Goal: Task Accomplishment & Management: Use online tool/utility

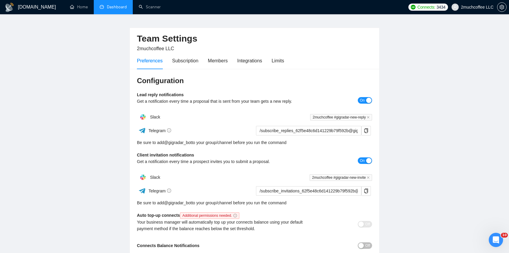
click at [124, 7] on link "Dashboard" at bounding box center [113, 6] width 27 height 5
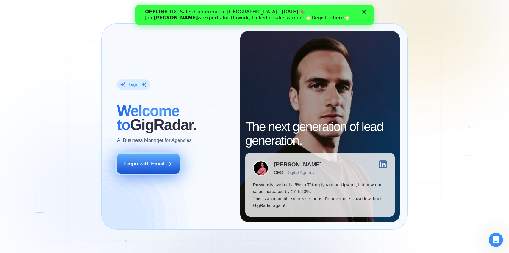
click at [156, 167] on div "Login with Email" at bounding box center [144, 164] width 40 height 7
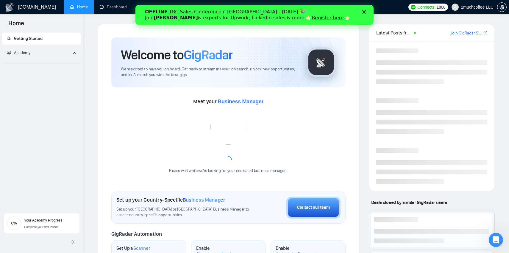
click at [366, 11] on div "Close" at bounding box center [365, 12] width 6 height 4
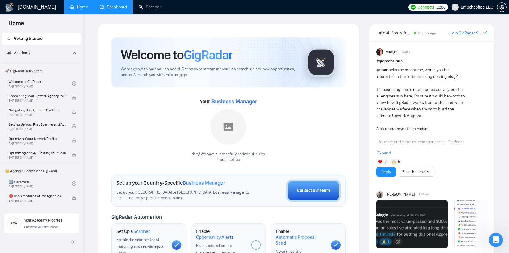
click at [118, 8] on link "Dashboard" at bounding box center [113, 6] width 27 height 5
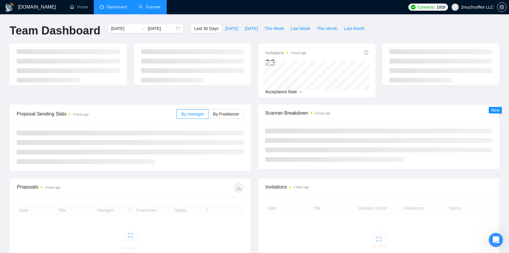
click at [153, 10] on link "Scanner" at bounding box center [150, 6] width 22 height 5
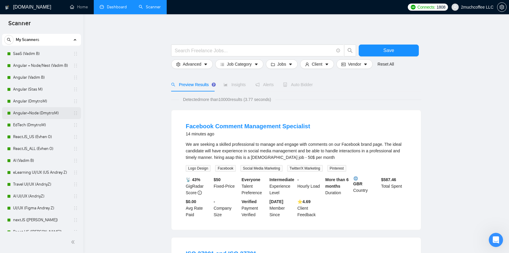
scroll to position [15, 0]
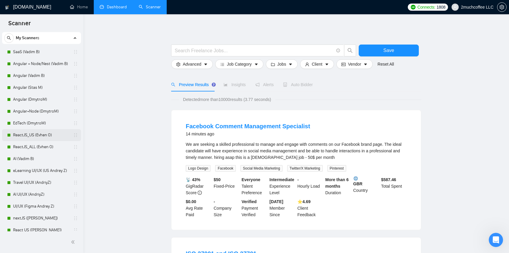
click at [49, 138] on link "ReactJS_US (Evhen O)" at bounding box center [41, 135] width 57 height 12
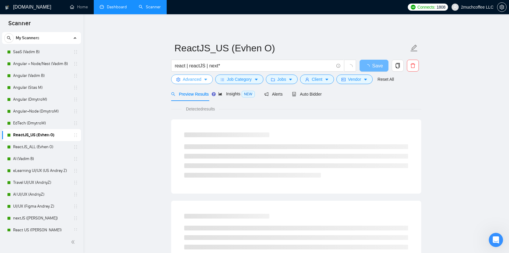
click at [201, 78] on span "Advanced" at bounding box center [192, 79] width 18 height 7
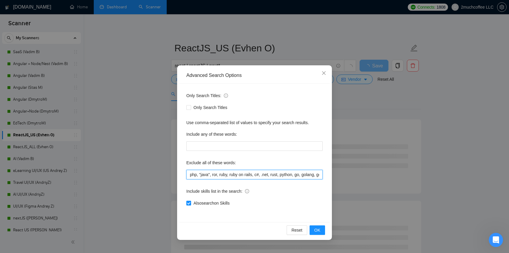
click at [189, 175] on input "php, "java", ror, ruby, ruby on rails, c#, .net, rust, python, go, golang, go/g…" at bounding box center [254, 175] width 136 height 10
paste input "n8n"
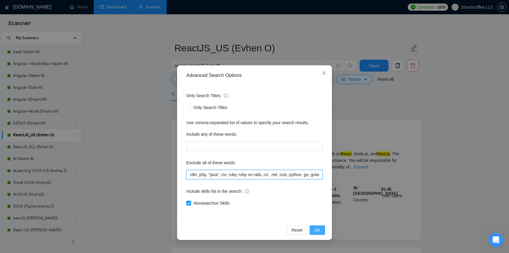
type input "n8n, php, "java", ror, ruby, ruby on rails, c#, .net, rust, python, go, golang,…"
click at [319, 229] on span "OK" at bounding box center [317, 230] width 6 height 7
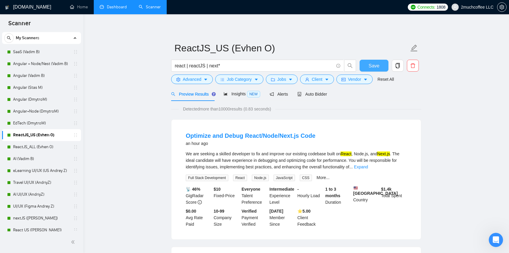
click at [366, 68] on button "Save" at bounding box center [373, 66] width 29 height 12
click at [33, 150] on link "ReactJS_ALL (Evhen O)" at bounding box center [41, 147] width 57 height 12
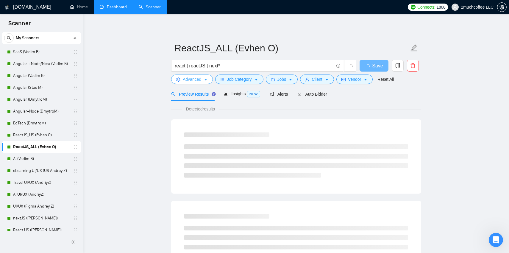
click at [208, 80] on icon "caret-down" at bounding box center [205, 80] width 4 height 4
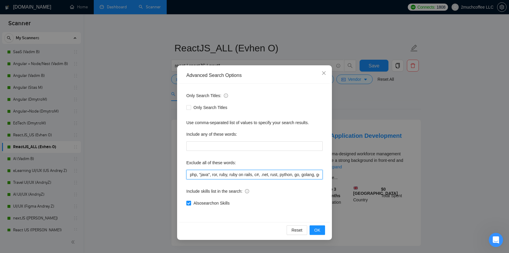
click at [190, 176] on input "php, "java", ror, ruby, ruby on rails, c#, .net, rust, python, go, golang, go/g…" at bounding box center [254, 175] width 136 height 10
paste input "n8n"
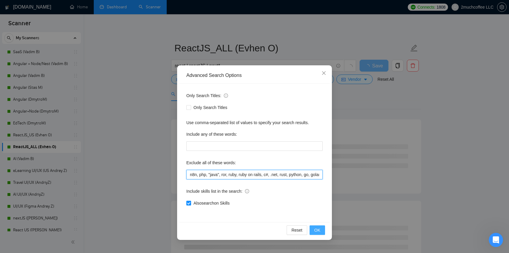
type input "n8n, php, "java", ror, ruby, ruby on rails, c#, .net, rust, python, go, golang,…"
click at [319, 233] on span "OK" at bounding box center [317, 230] width 6 height 7
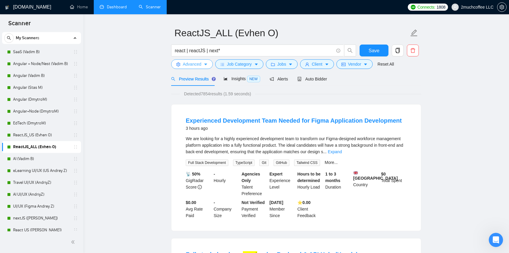
scroll to position [15, 0]
click at [374, 47] on span "Save" at bounding box center [373, 50] width 11 height 7
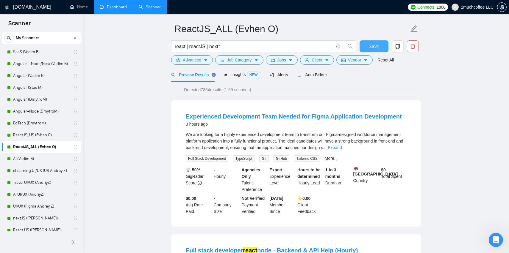
scroll to position [20, 0]
